Goal: Information Seeking & Learning: Check status

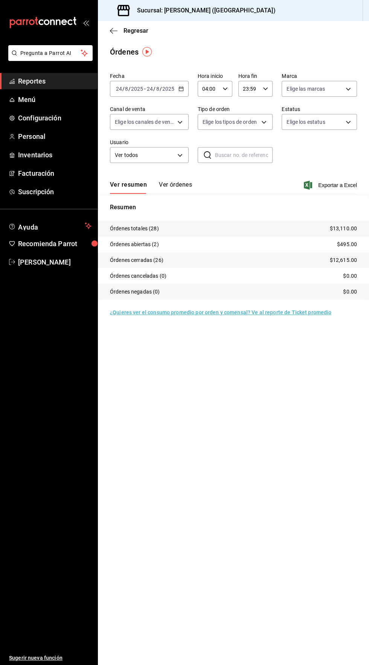
click at [35, 81] on span "Reportes" at bounding box center [54, 81] width 73 height 10
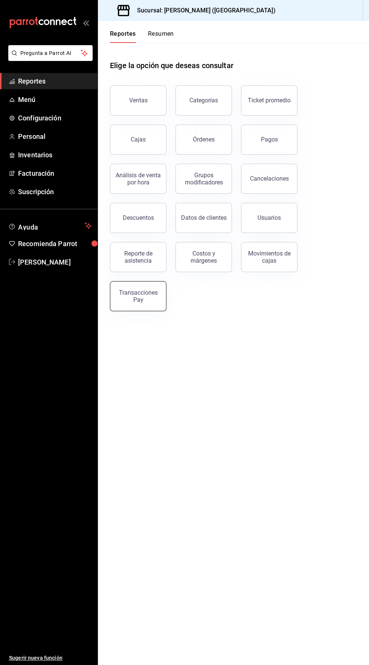
click at [137, 300] on div "Transacciones Pay" at bounding box center [138, 296] width 47 height 14
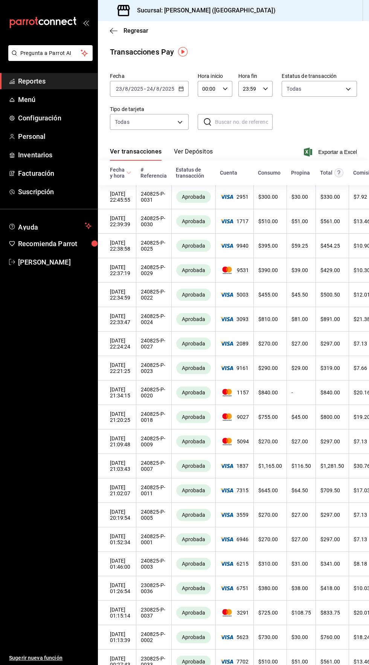
click at [198, 149] on button "Ver Depósitos" at bounding box center [193, 154] width 39 height 13
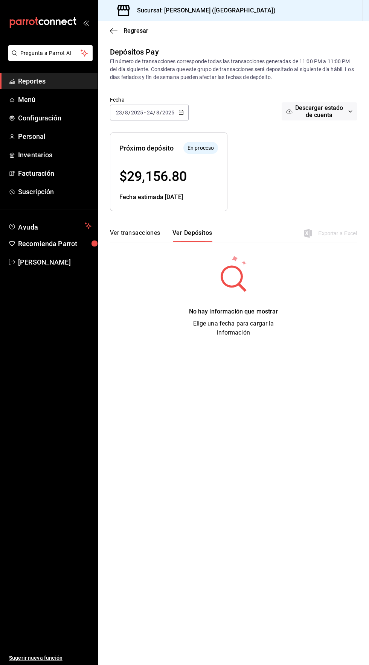
click at [30, 81] on span "Reportes" at bounding box center [54, 81] width 73 height 10
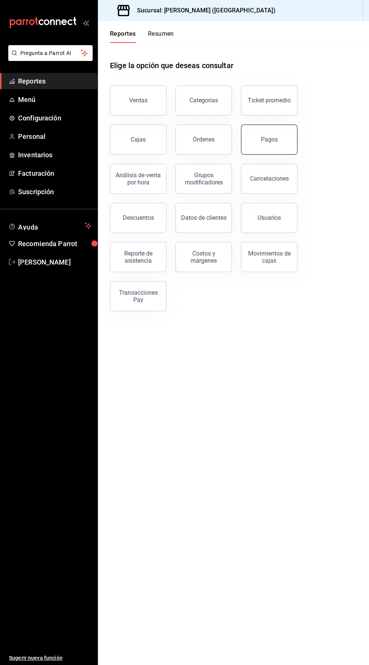
click at [276, 145] on button "Pagos" at bounding box center [269, 140] width 56 height 30
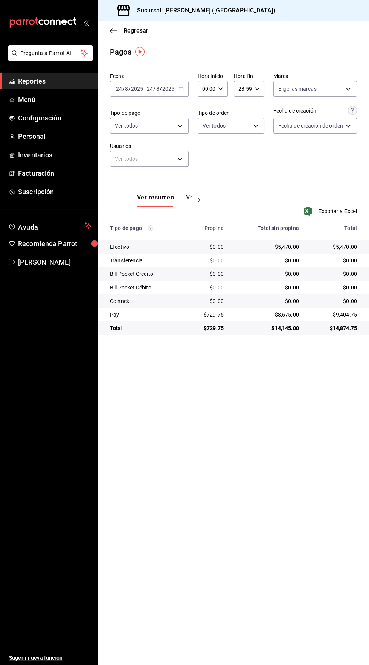
click at [220, 88] on icon "button" at bounding box center [220, 88] width 5 height 5
click at [204, 138] on span "04" at bounding box center [204, 137] width 3 height 6
type input "04:00"
click at [336, 40] on div at bounding box center [184, 332] width 369 height 665
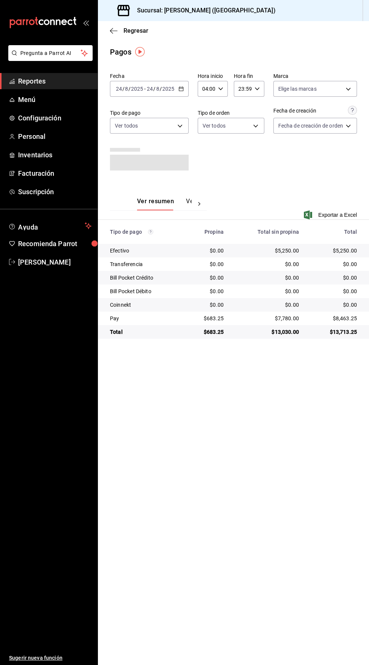
click at [31, 82] on span "Reportes" at bounding box center [54, 81] width 73 height 10
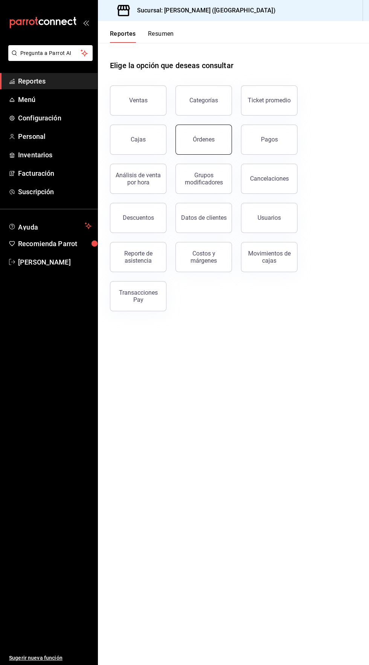
click at [212, 142] on div "Órdenes" at bounding box center [204, 139] width 22 height 7
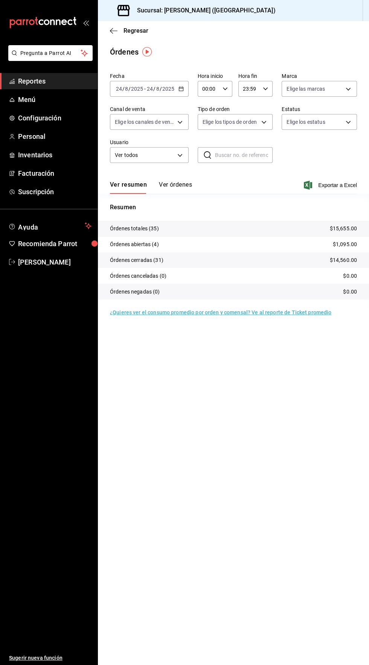
click at [224, 88] on icon "button" at bounding box center [225, 88] width 5 height 5
click at [205, 123] on span "04" at bounding box center [205, 122] width 5 height 6
type input "04:00"
click at [310, 43] on div at bounding box center [184, 332] width 369 height 665
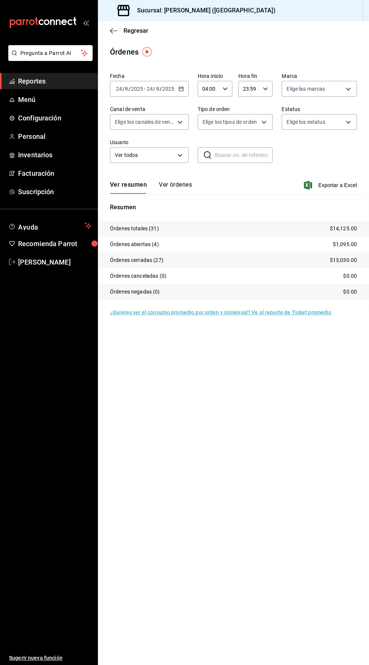
click at [35, 82] on span "Reportes" at bounding box center [54, 81] width 73 height 10
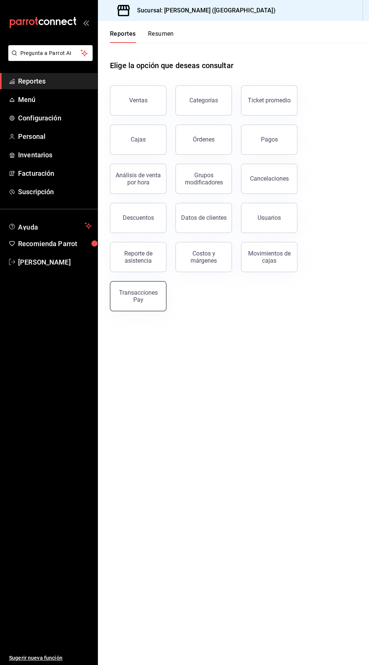
click at [142, 293] on div "Transacciones Pay" at bounding box center [138, 296] width 47 height 14
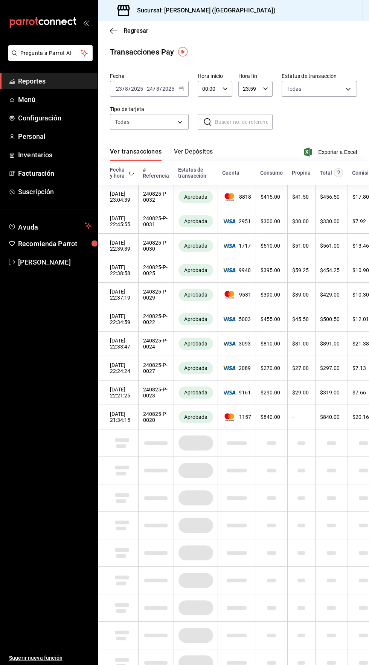
click at [194, 152] on button "Ver Depósitos" at bounding box center [193, 154] width 39 height 13
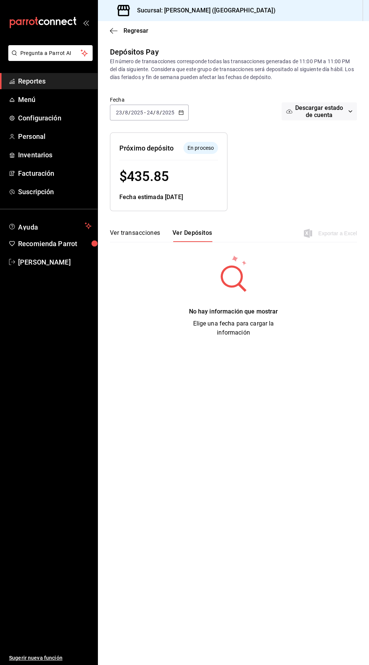
click at [171, 112] on input "2025" at bounding box center [168, 113] width 13 height 6
click at [145, 223] on span "Rango de fechas" at bounding box center [145, 220] width 58 height 8
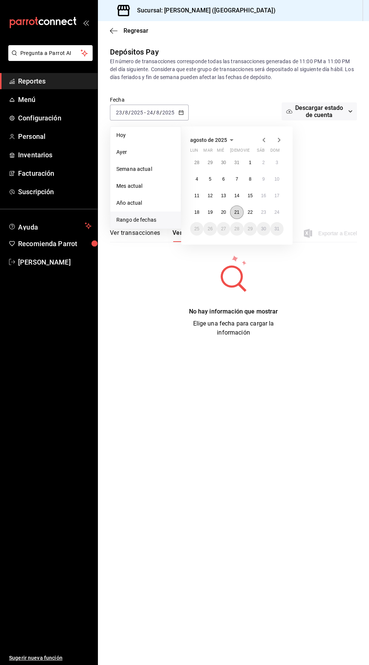
click at [236, 212] on abbr "21" at bounding box center [236, 212] width 5 height 5
click at [239, 212] on abbr "21" at bounding box center [236, 212] width 5 height 5
click at [277, 212] on abbr "24" at bounding box center [276, 212] width 5 height 5
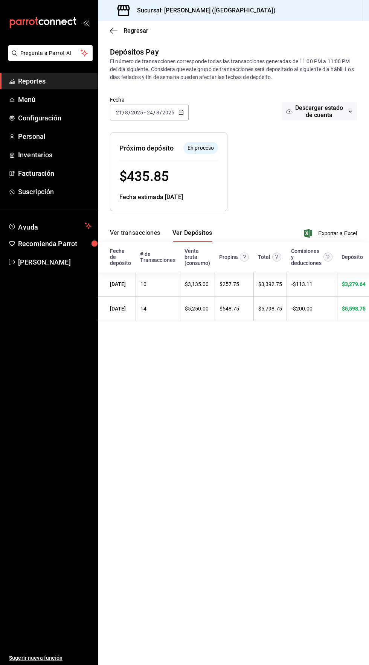
click at [183, 115] on icon "button" at bounding box center [180, 112] width 5 height 5
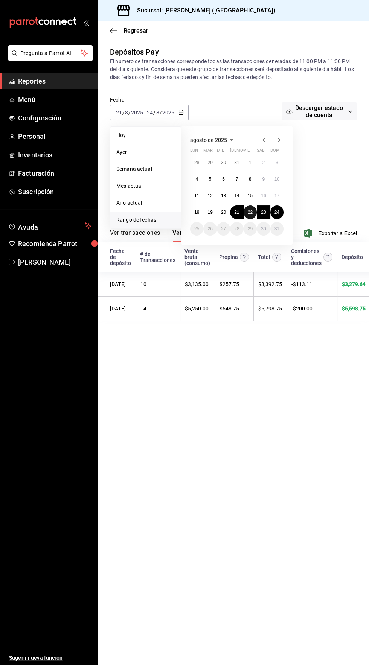
click at [250, 212] on abbr "22" at bounding box center [250, 212] width 5 height 5
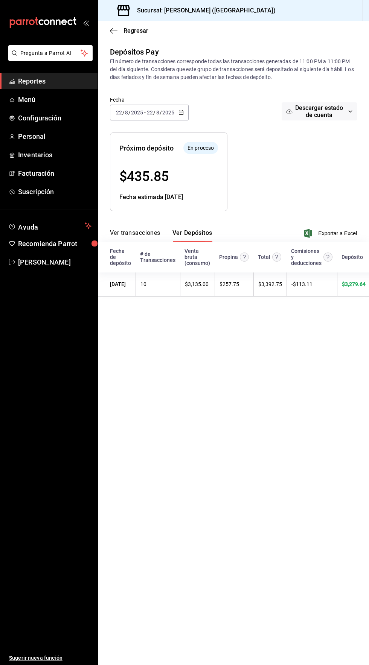
click at [39, 76] on span "Reportes" at bounding box center [54, 81] width 73 height 10
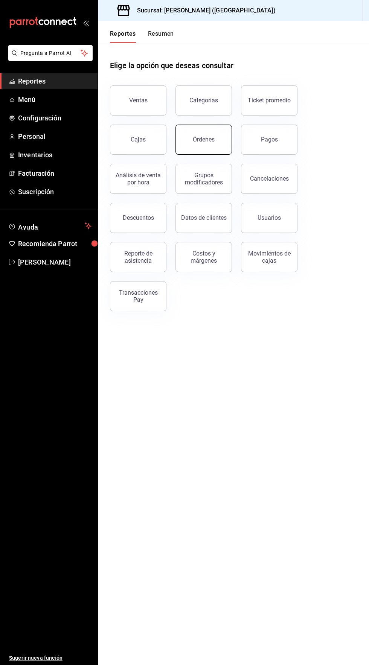
click at [206, 145] on button "Órdenes" at bounding box center [203, 140] width 56 height 30
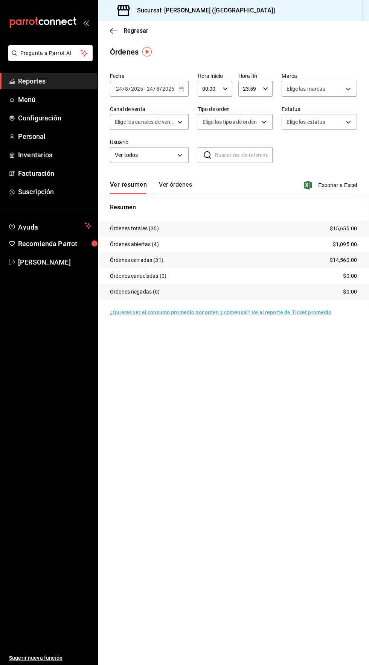
click at [212, 88] on input "00:00" at bounding box center [209, 88] width 22 height 15
click at [204, 145] on button "04" at bounding box center [205, 139] width 14 height 15
type input "04:00"
click at [305, 42] on div at bounding box center [184, 332] width 369 height 665
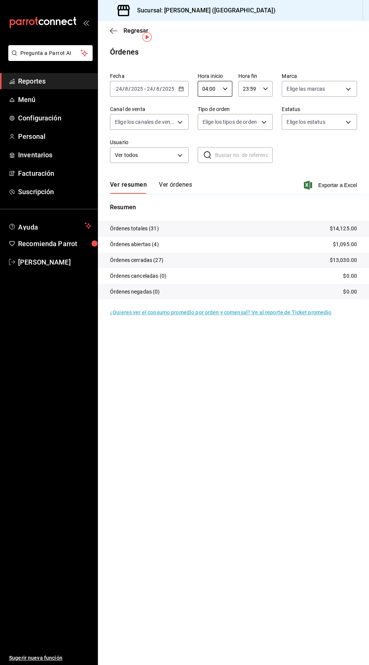
scroll to position [15, 0]
